Goal: Task Accomplishment & Management: Complete application form

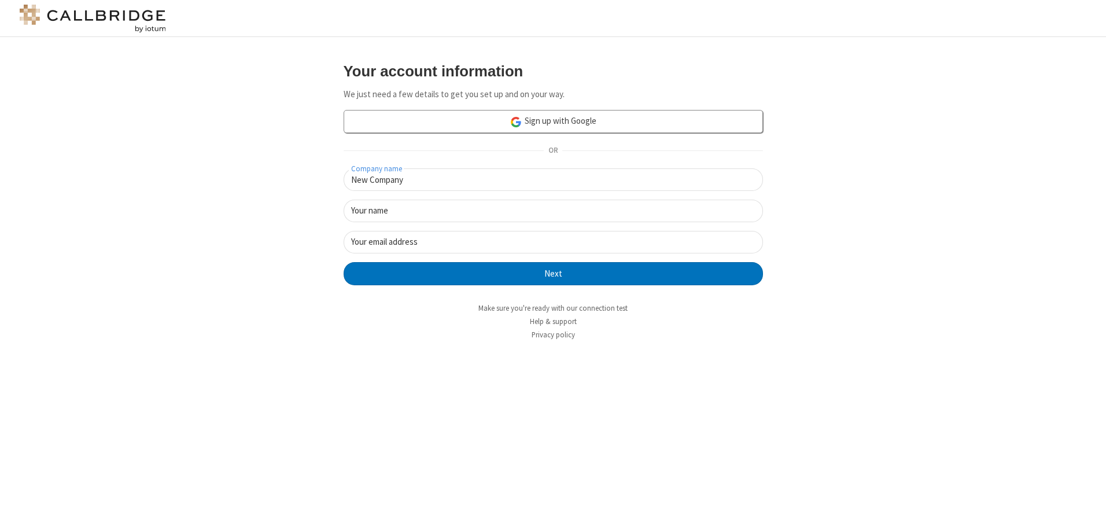
type input "New Company"
type input "New User"
type input "[EMAIL_ADDRESS][DOMAIN_NAME]"
click button "Next" at bounding box center [553, 273] width 419 height 23
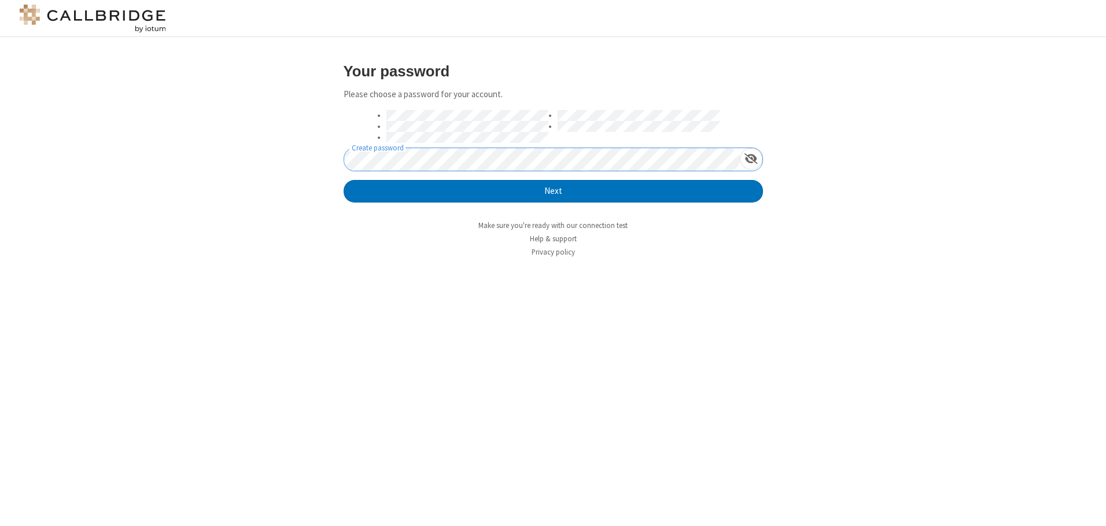
click at [344, 180] on button "Next" at bounding box center [553, 191] width 419 height 23
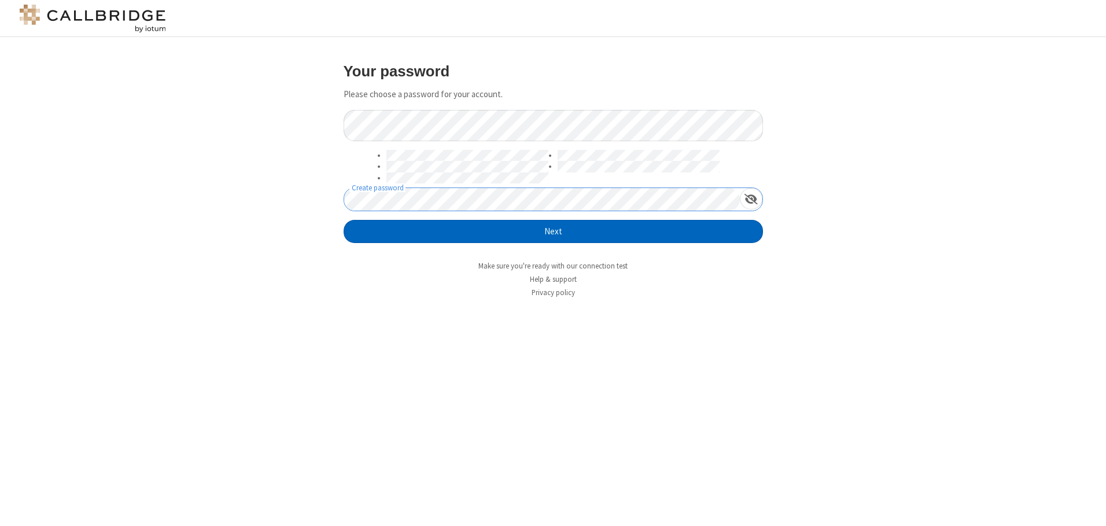
click at [553, 231] on button "Next" at bounding box center [553, 231] width 419 height 23
